Goal: Information Seeking & Learning: Learn about a topic

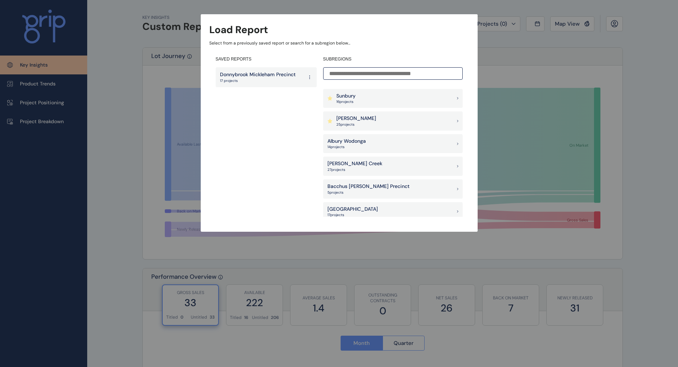
scroll to position [71, 0]
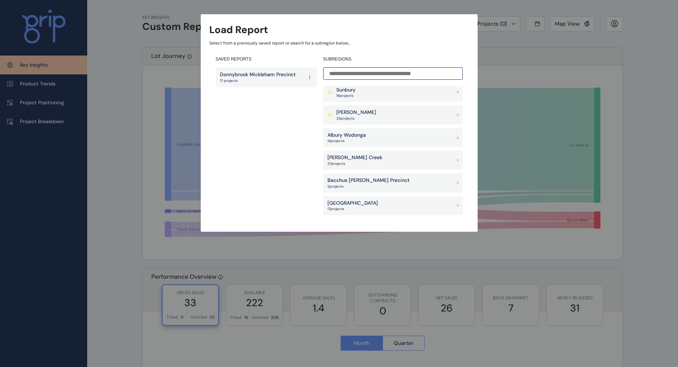
click at [356, 119] on div "[PERSON_NAME] 25 project s" at bounding box center [393, 114] width 140 height 19
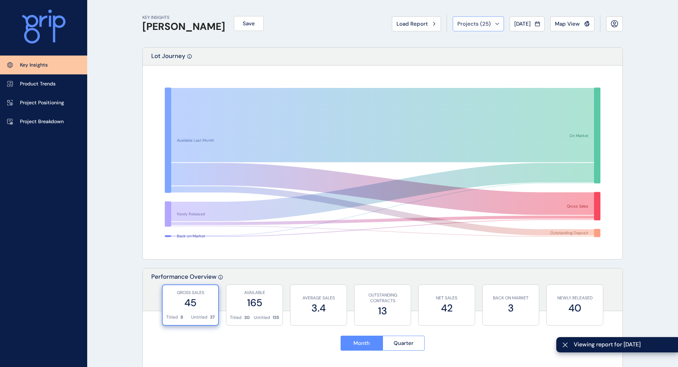
click at [471, 25] on span "Projects ( 25 )" at bounding box center [474, 23] width 33 height 7
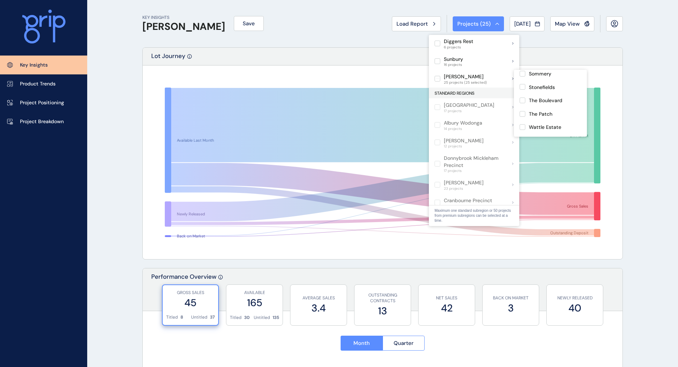
scroll to position [282, 0]
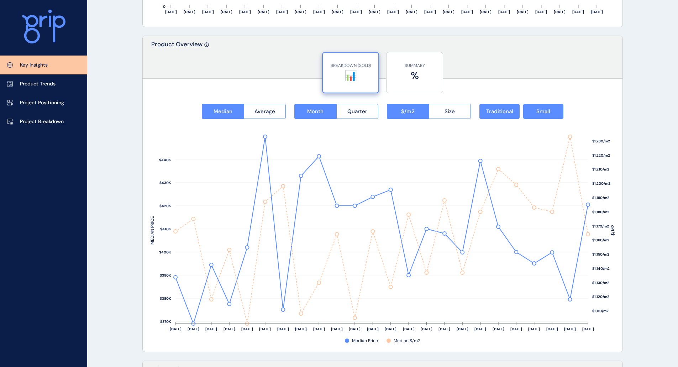
scroll to position [926, 0]
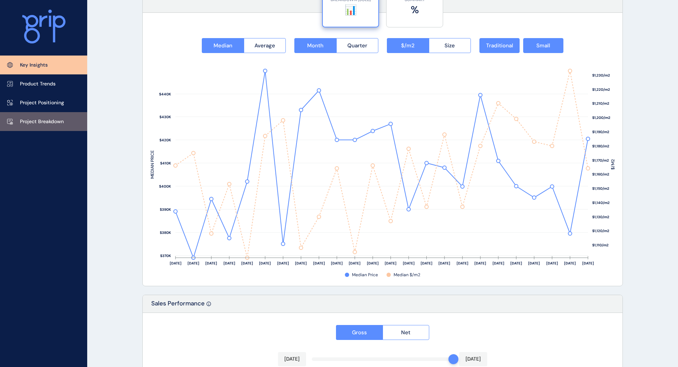
click at [56, 122] on p "Project Breakdown" at bounding box center [42, 121] width 44 height 7
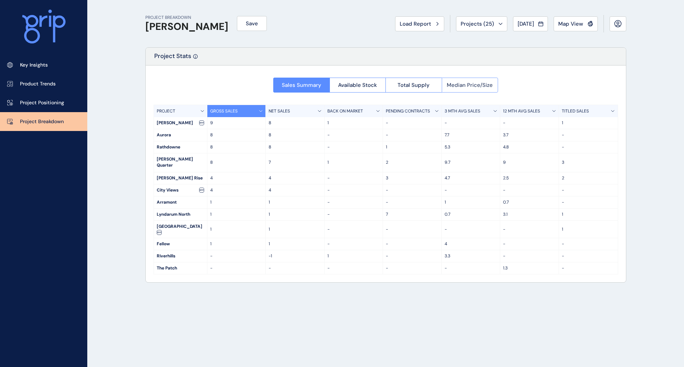
click at [470, 86] on span "Median Price/Size" at bounding box center [470, 85] width 46 height 7
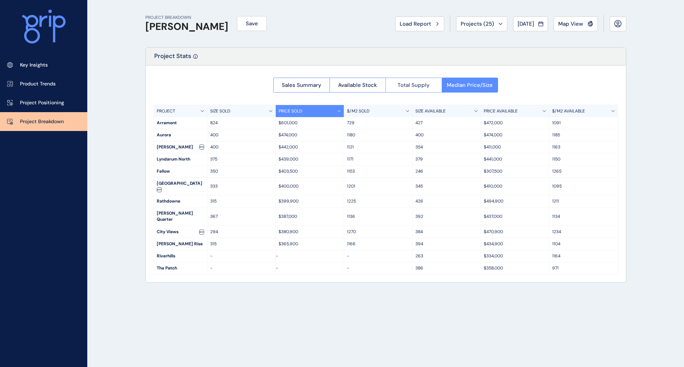
click at [397, 82] on button "Total Supply" at bounding box center [413, 85] width 56 height 15
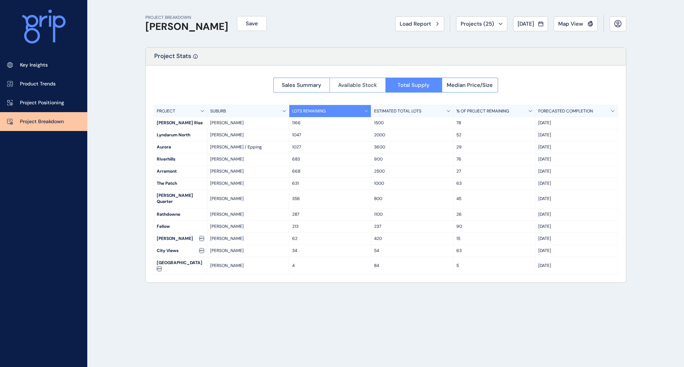
click at [356, 85] on span "Available Stock" at bounding box center [357, 85] width 39 height 7
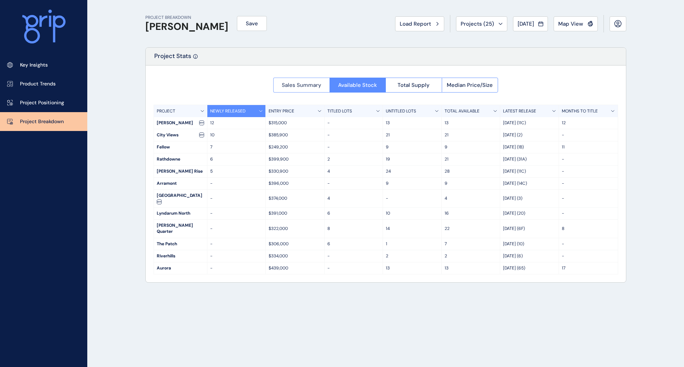
click at [300, 88] on span "Sales Summary" at bounding box center [302, 85] width 40 height 7
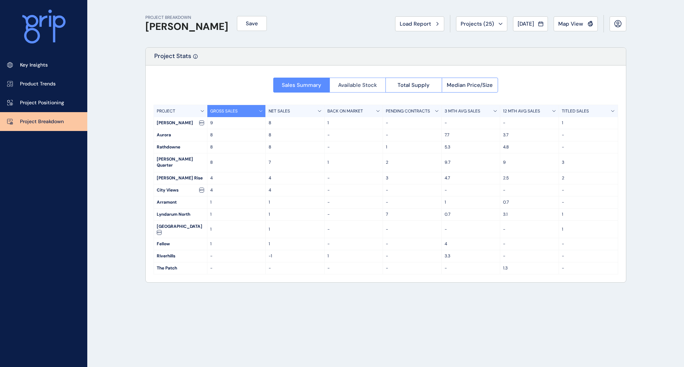
click at [362, 83] on span "Available Stock" at bounding box center [357, 85] width 39 height 7
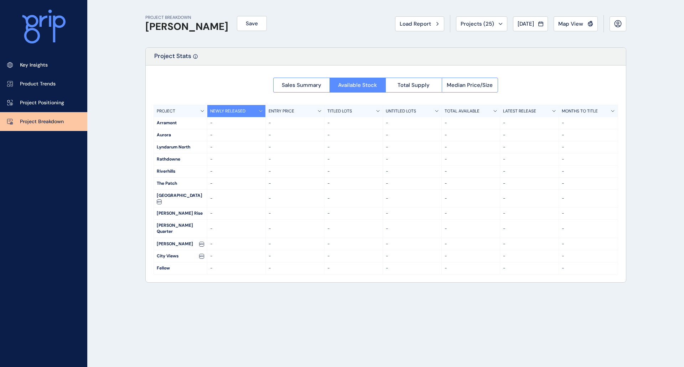
click at [413, 83] on div at bounding box center [386, 174] width 480 height 217
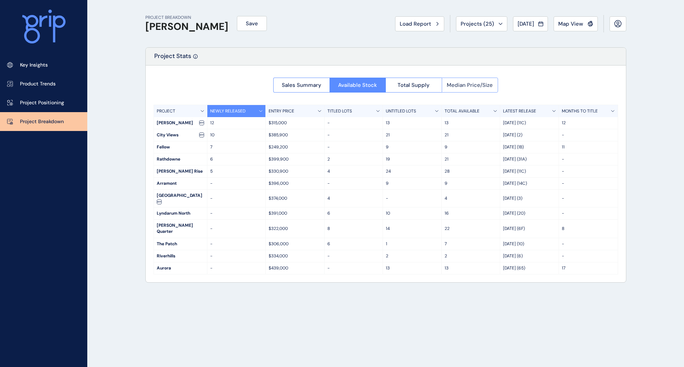
click at [468, 86] on span "Median Price/Size" at bounding box center [470, 85] width 46 height 7
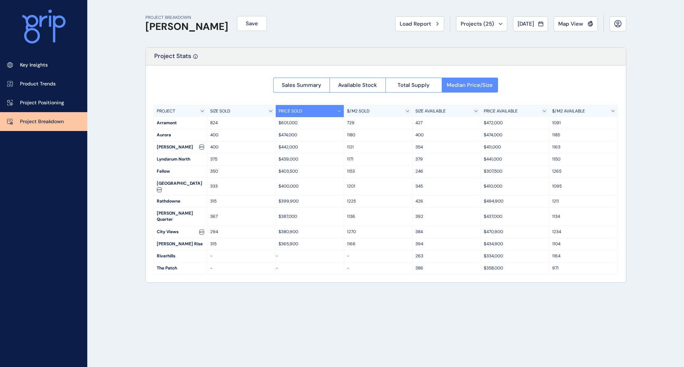
click at [268, 112] on div "SIZE SOLD" at bounding box center [241, 111] width 68 height 12
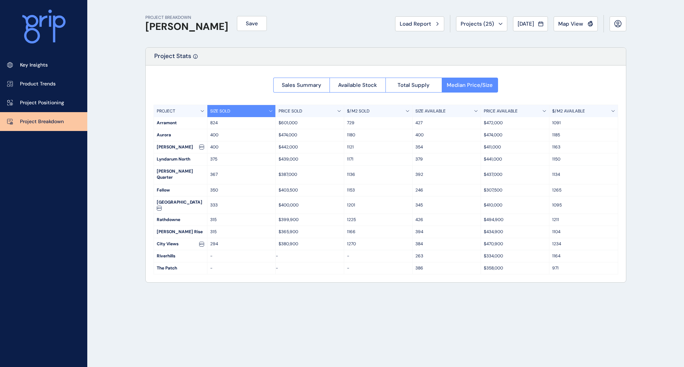
click at [270, 110] on icon at bounding box center [271, 111] width 4 height 2
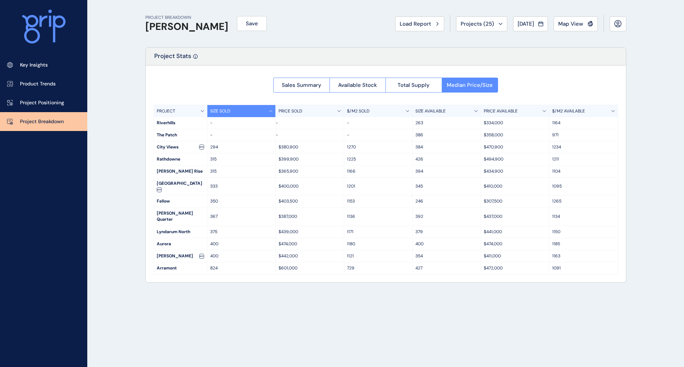
click at [270, 110] on icon at bounding box center [271, 111] width 4 height 2
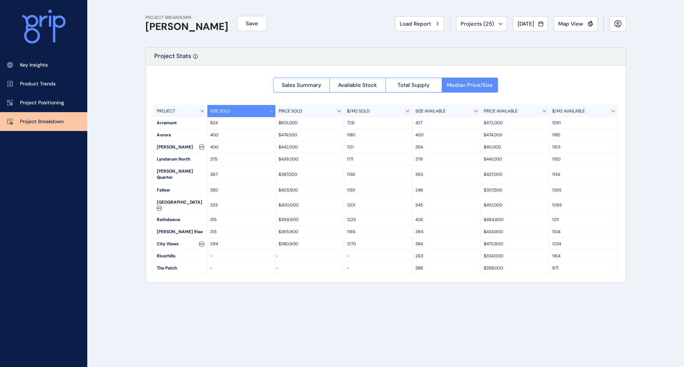
click at [406, 110] on icon at bounding box center [407, 110] width 3 height 1
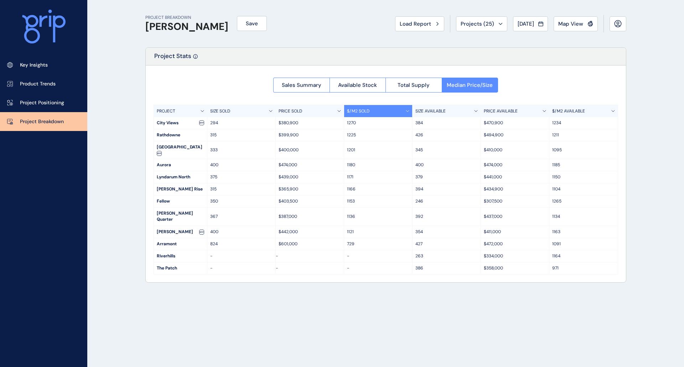
click at [406, 110] on icon at bounding box center [407, 110] width 3 height 1
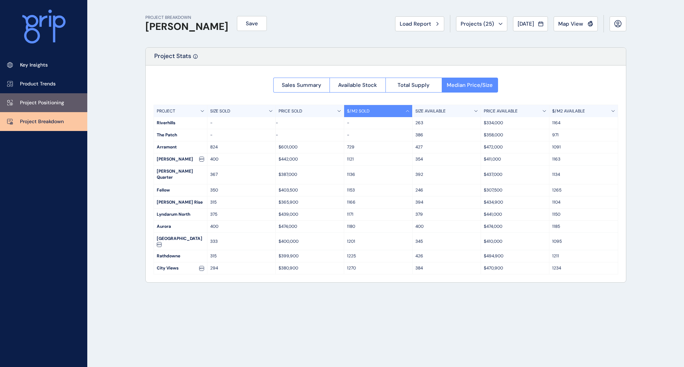
click at [61, 103] on p "Project Positioning" at bounding box center [42, 102] width 44 height 7
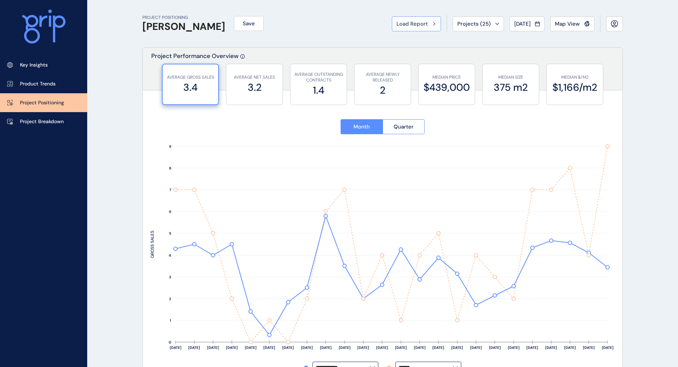
click at [423, 25] on span "Load Report" at bounding box center [412, 23] width 31 height 7
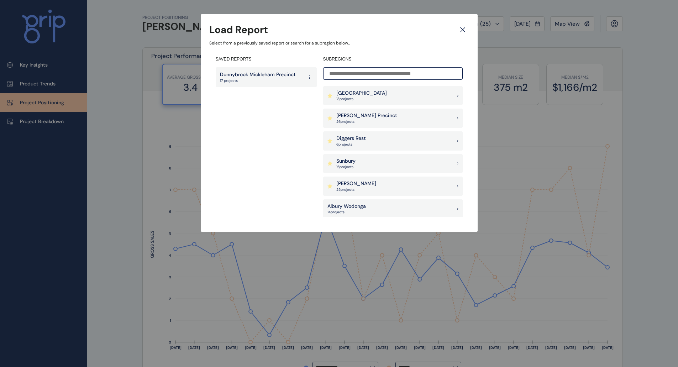
click at [365, 188] on div "[PERSON_NAME] 25 project s" at bounding box center [393, 186] width 140 height 19
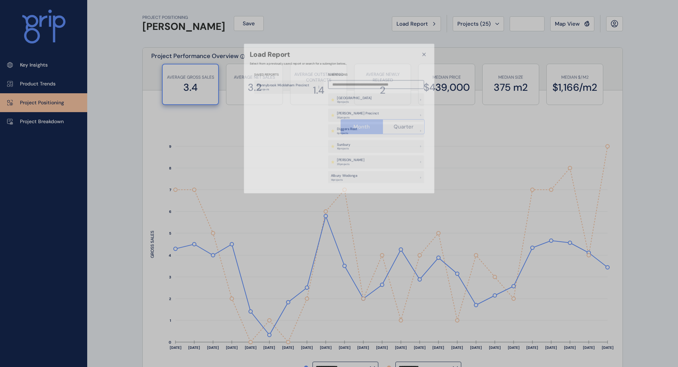
type input "******"
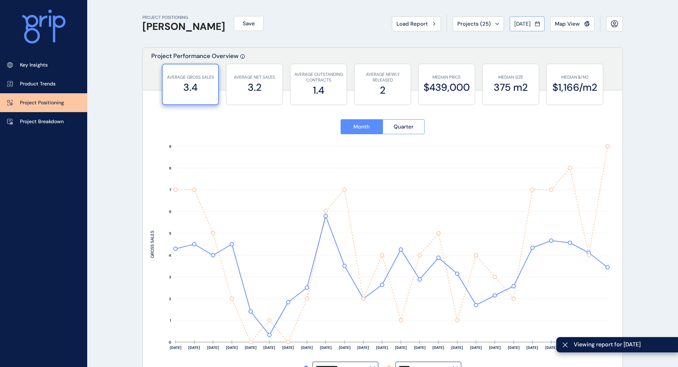
click at [531, 25] on span "[DATE]" at bounding box center [523, 23] width 16 height 7
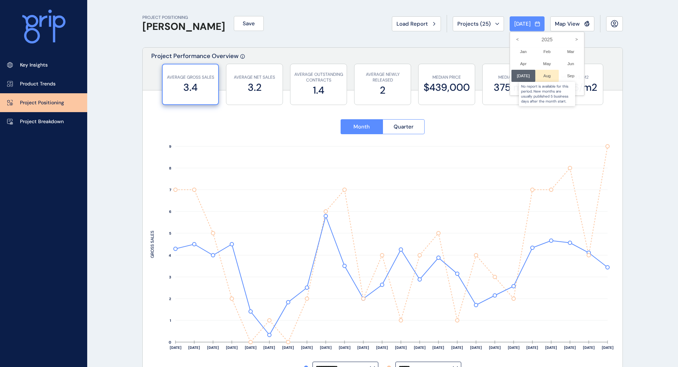
click at [541, 77] on div at bounding box center [548, 76] width 24 height 12
click at [570, 29] on div at bounding box center [339, 183] width 678 height 367
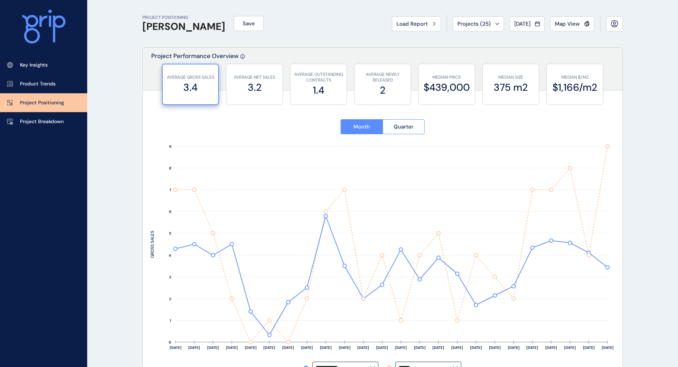
click at [572, 26] on span "Map View" at bounding box center [567, 23] width 25 height 7
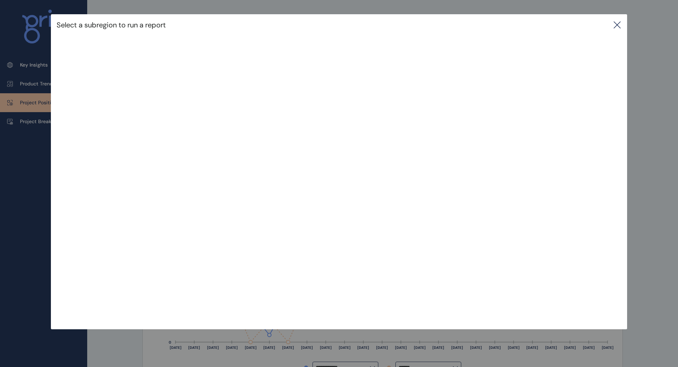
click at [621, 25] on icon at bounding box center [617, 25] width 9 height 9
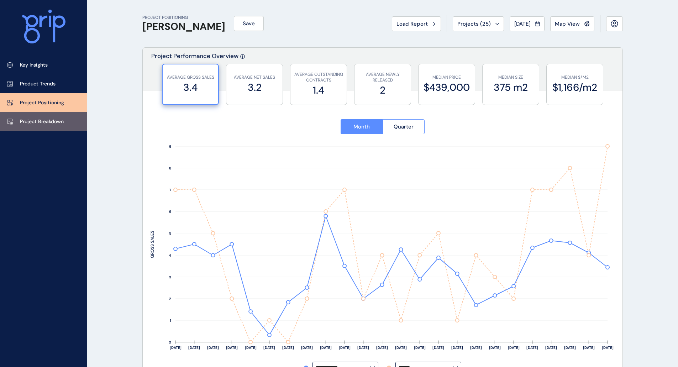
click at [44, 123] on p "Project Breakdown" at bounding box center [42, 121] width 44 height 7
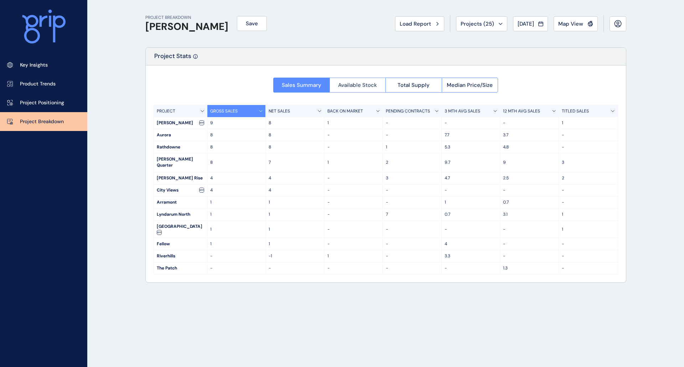
click at [358, 84] on span "Available Stock" at bounding box center [357, 85] width 39 height 7
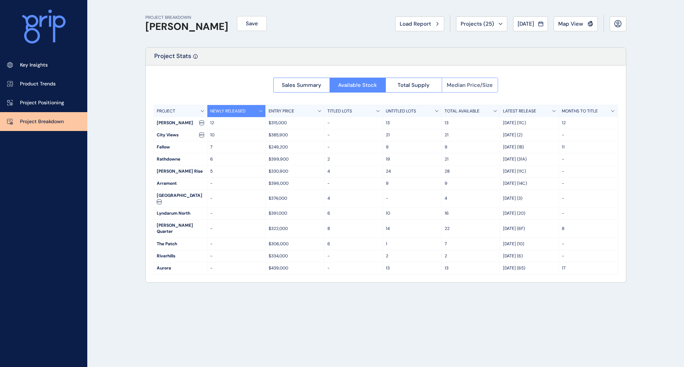
click at [461, 86] on span "Median Price/Size" at bounding box center [470, 85] width 46 height 7
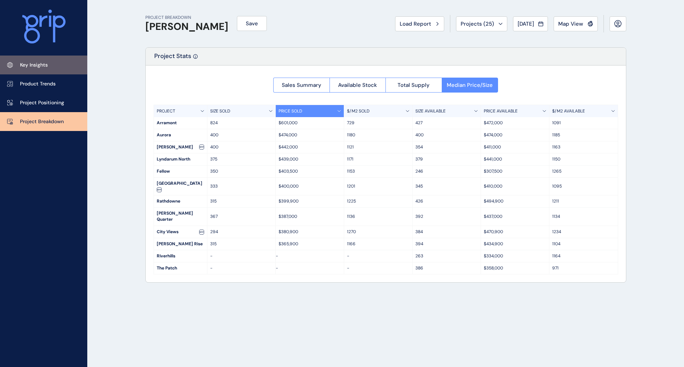
click at [39, 66] on p "Key Insights" at bounding box center [34, 65] width 28 height 7
